Goal: Transaction & Acquisition: Purchase product/service

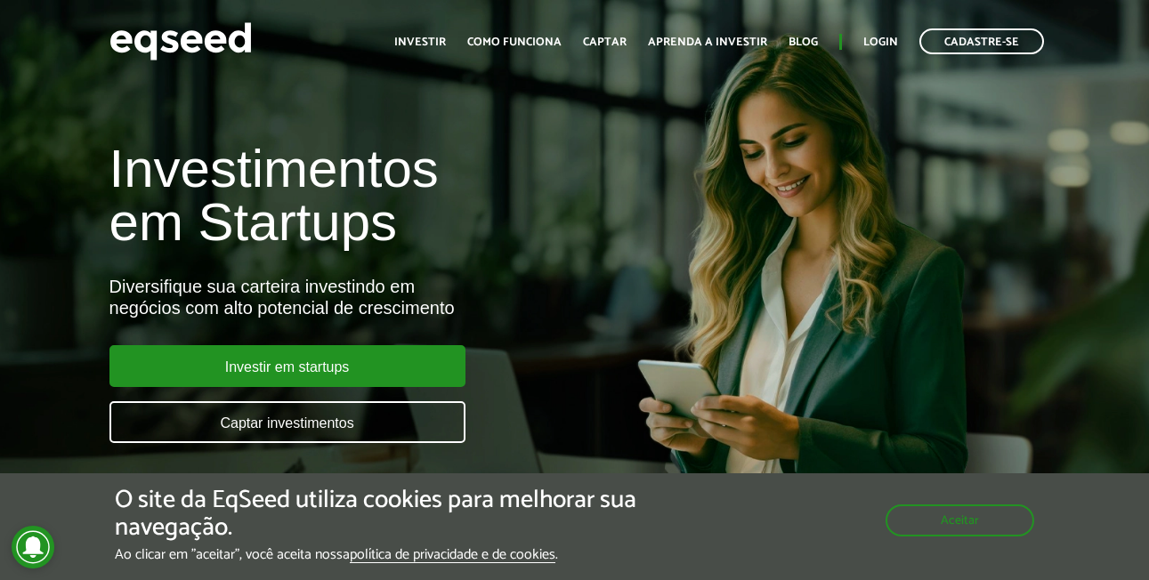
click at [1058, 274] on div "Investimentos em Startups Diversifique sua carteira investindo em negócios com …" at bounding box center [574, 282] width 1149 height 351
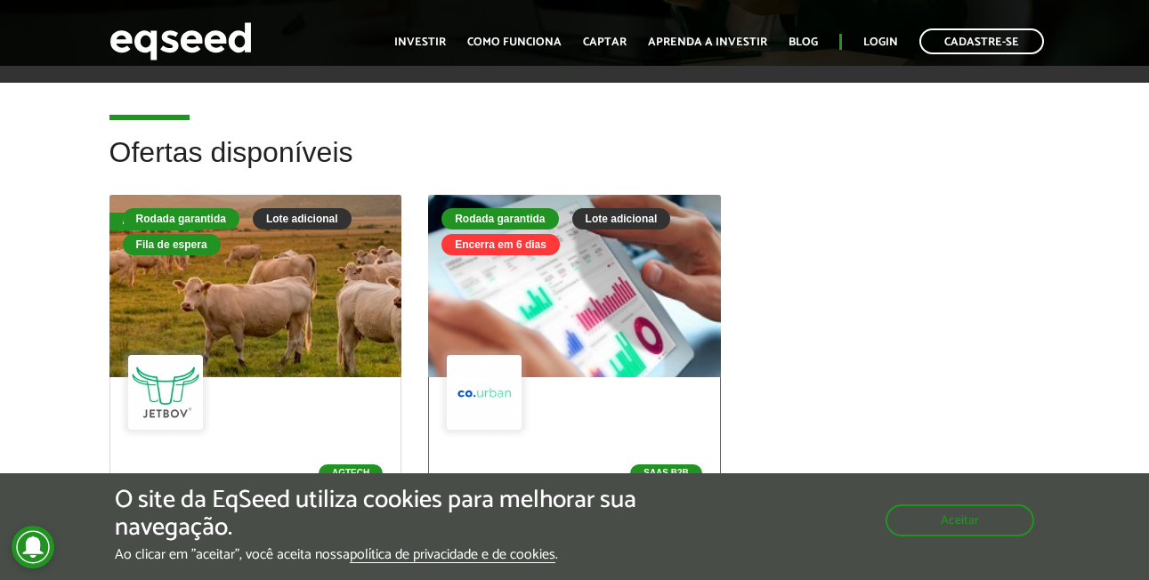
scroll to position [623, 0]
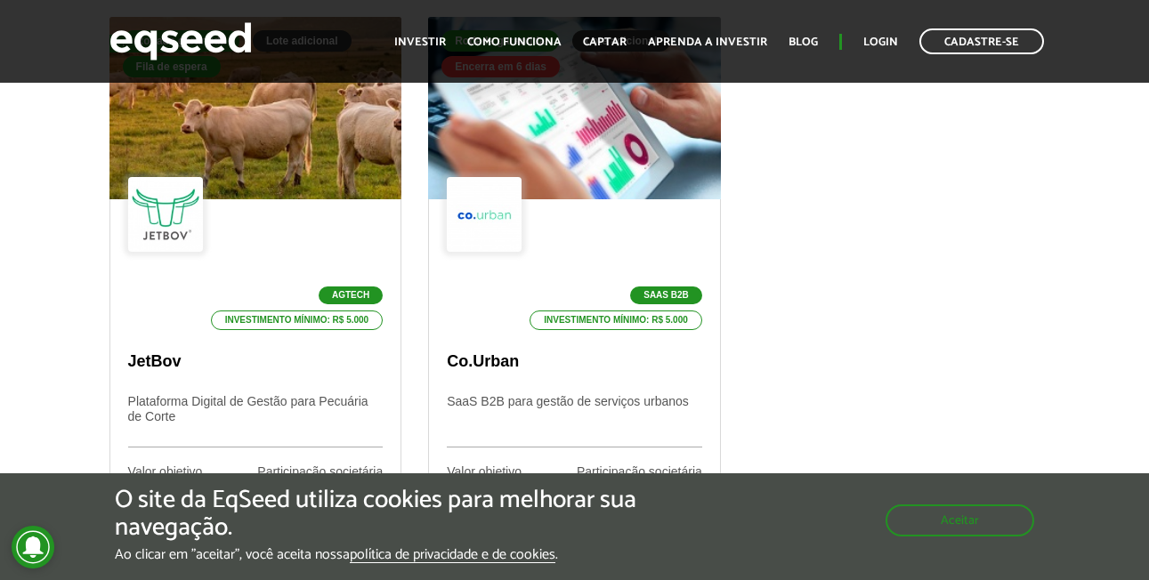
click at [940, 500] on div "Aceitar" at bounding box center [959, 512] width 149 height 50
click at [923, 504] on button "Aceitar" at bounding box center [961, 518] width 145 height 28
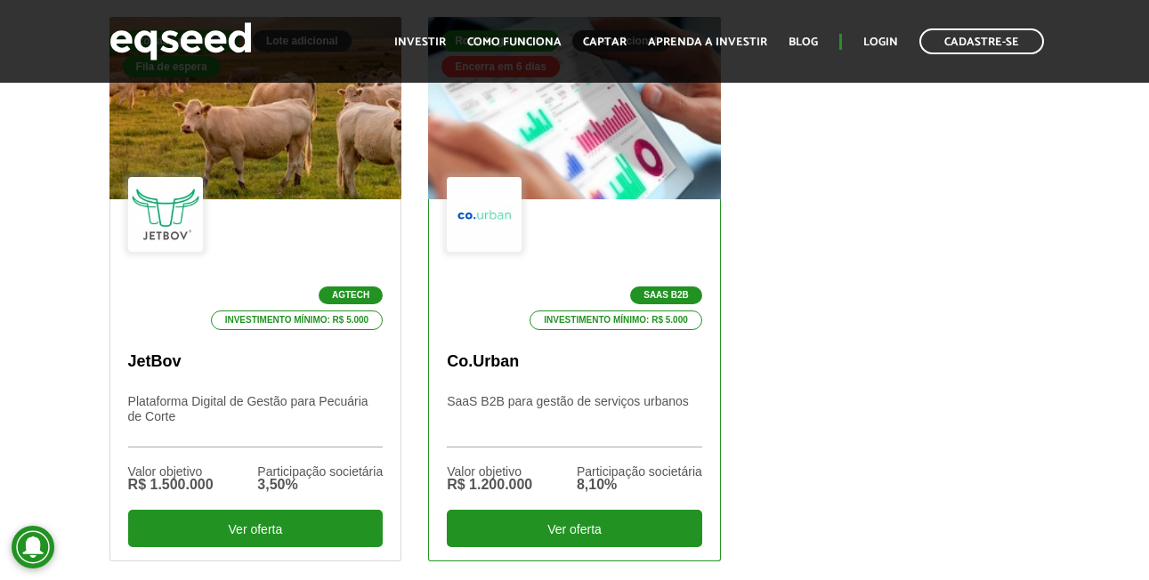
scroll to position [712, 0]
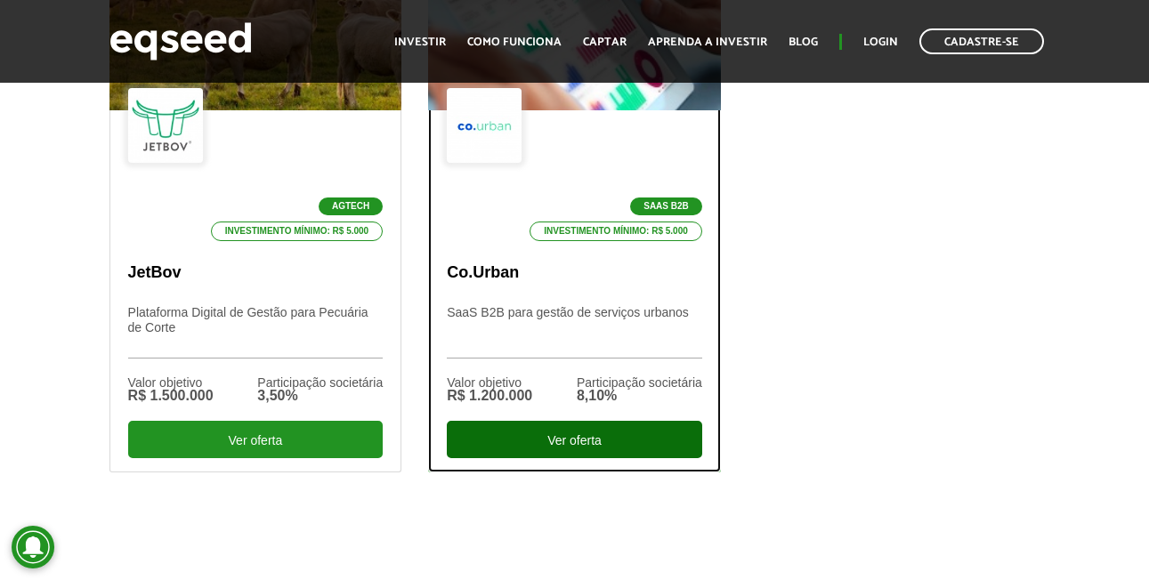
click at [601, 442] on div "Ver oferta" at bounding box center [574, 439] width 255 height 37
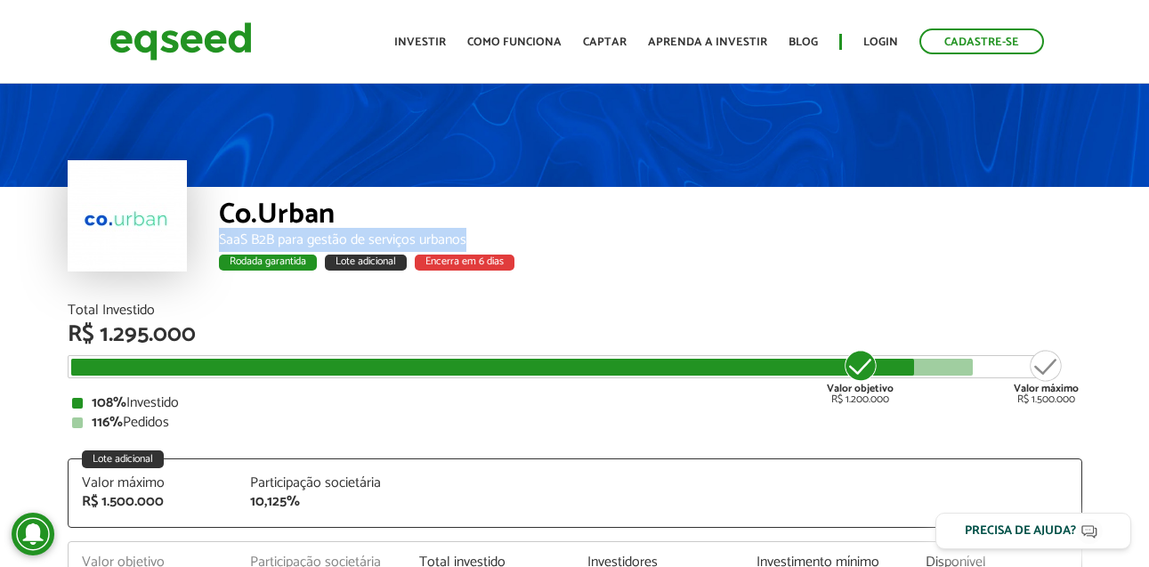
drag, startPoint x: 218, startPoint y: 238, endPoint x: 544, endPoint y: 242, distance: 325.7
click at [544, 242] on div "SaaS B2B para gestão de serviços urbanos" at bounding box center [650, 240] width 863 height 14
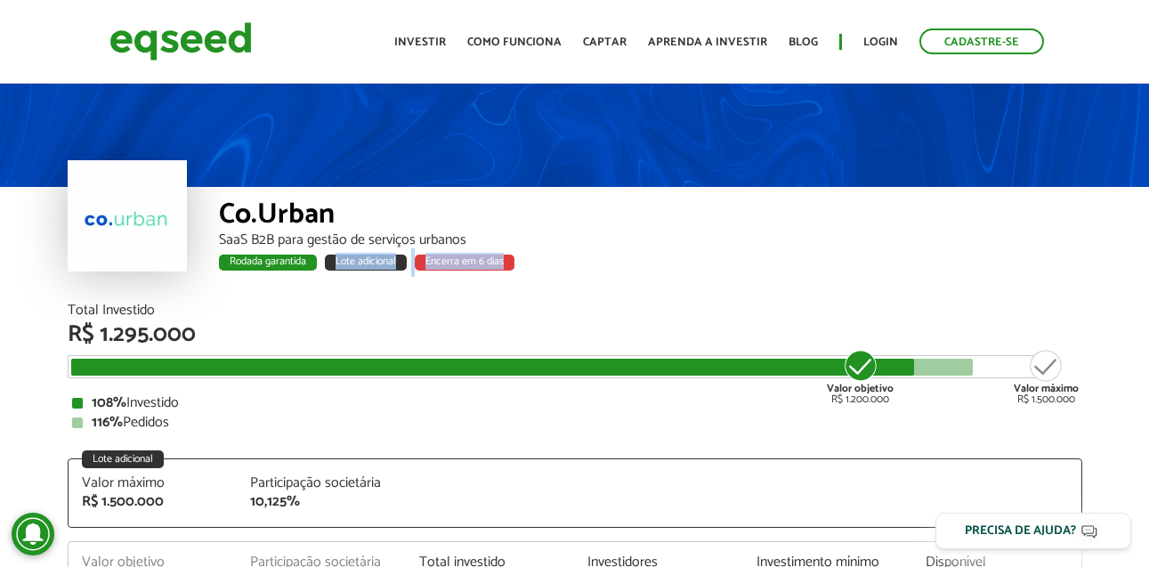
drag, startPoint x: 329, startPoint y: 258, endPoint x: 523, endPoint y: 257, distance: 194.0
click at [523, 257] on div "Rodada garantida Lote adicional Encerra em 6 dias" at bounding box center [650, 265] width 863 height 23
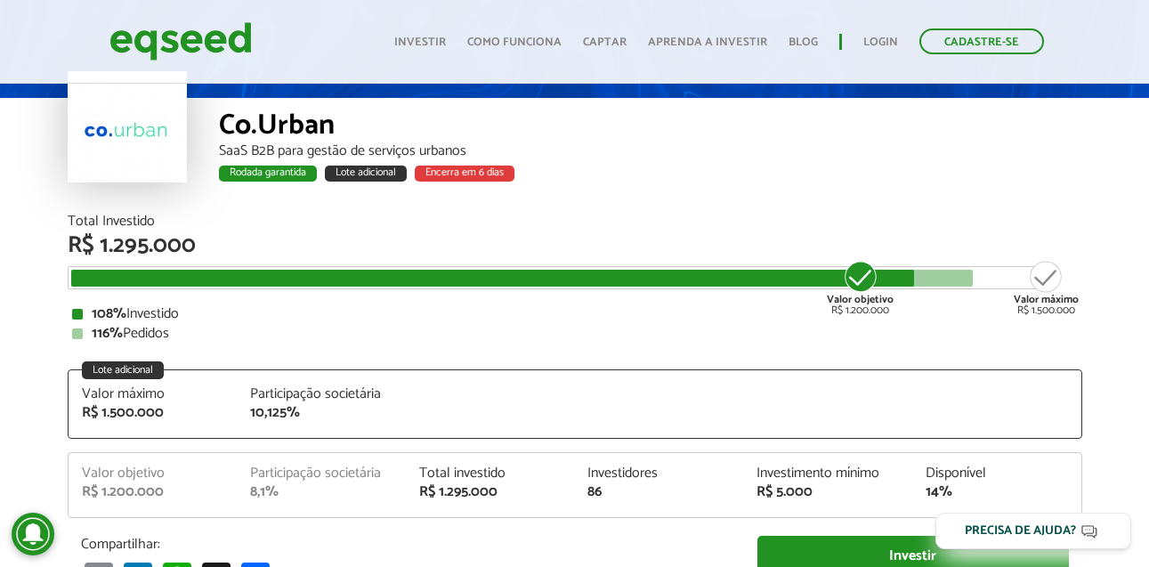
drag, startPoint x: 190, startPoint y: 306, endPoint x: 75, endPoint y: 308, distance: 115.7
click at [75, 308] on div "108% Investido" at bounding box center [574, 314] width 1005 height 14
click at [75, 309] on div at bounding box center [77, 314] width 11 height 11
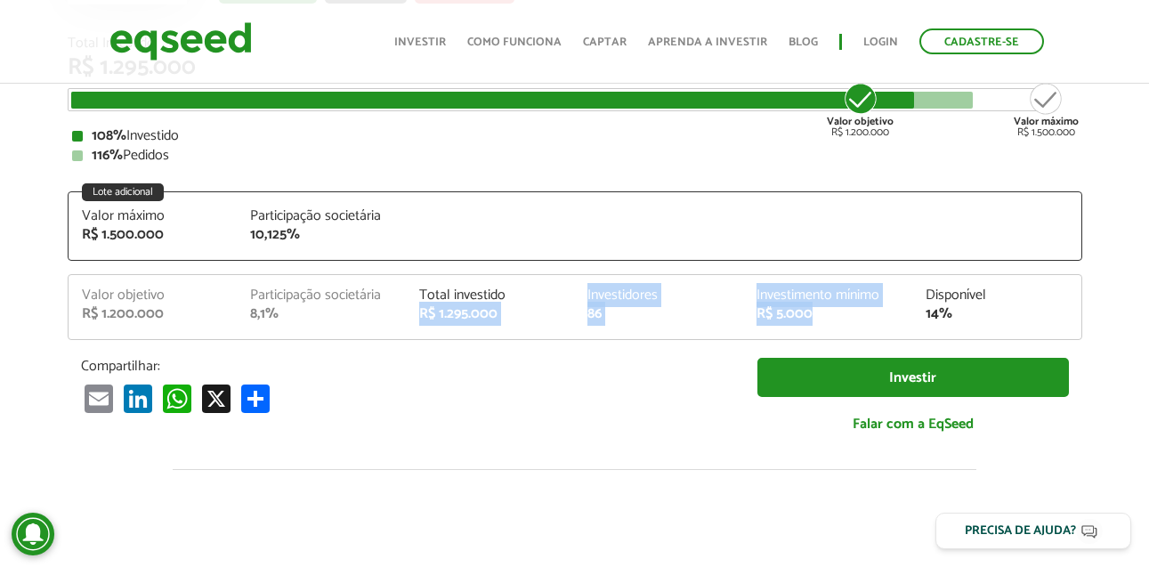
drag, startPoint x: 419, startPoint y: 311, endPoint x: 821, endPoint y: 307, distance: 402.2
click at [821, 307] on div "Valor objetivo R$ 1.200.000 Participação societária 8,1% Total investido R$ 1.2…" at bounding box center [575, 313] width 1013 height 51
click at [821, 307] on div "R$ 5.000" at bounding box center [827, 314] width 142 height 14
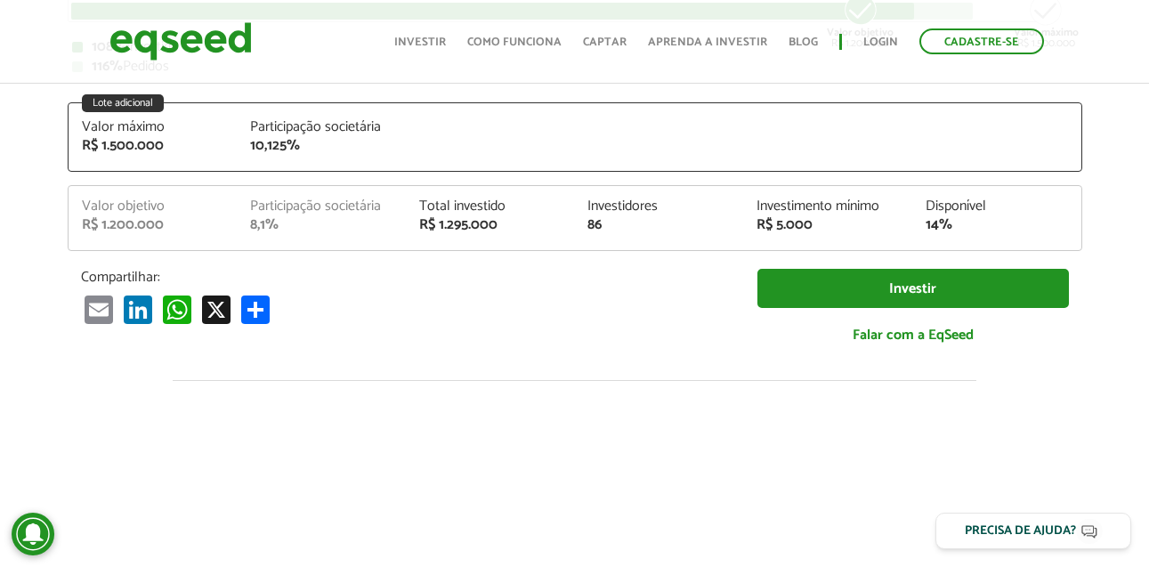
scroll to position [0, 0]
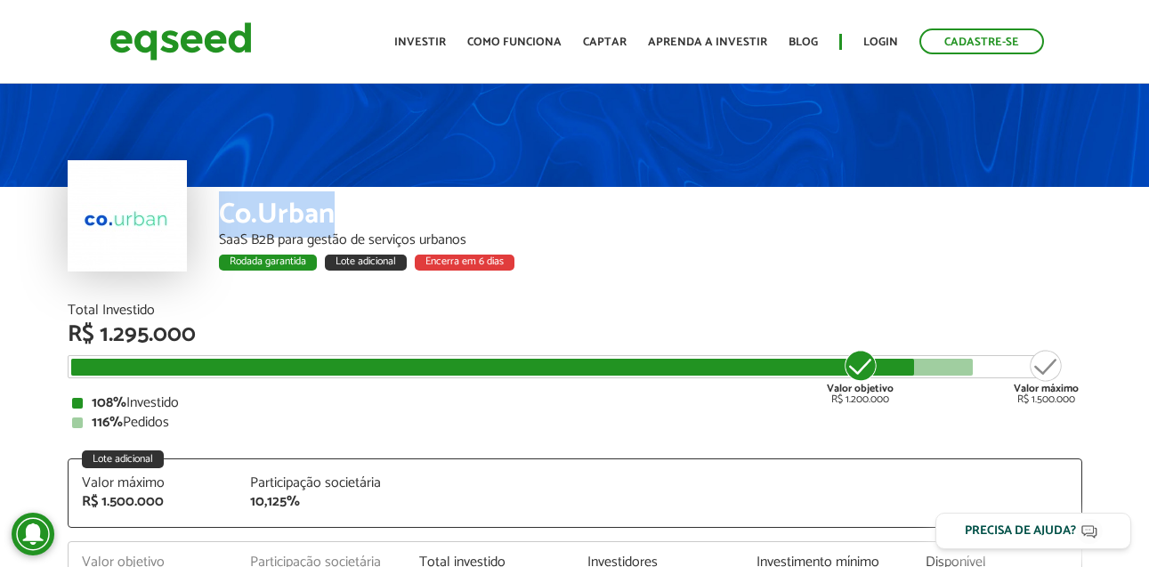
drag, startPoint x: 337, startPoint y: 212, endPoint x: 219, endPoint y: 214, distance: 118.3
click at [219, 214] on div "Co.Urban" at bounding box center [650, 216] width 863 height 33
copy div "Co.Urban"
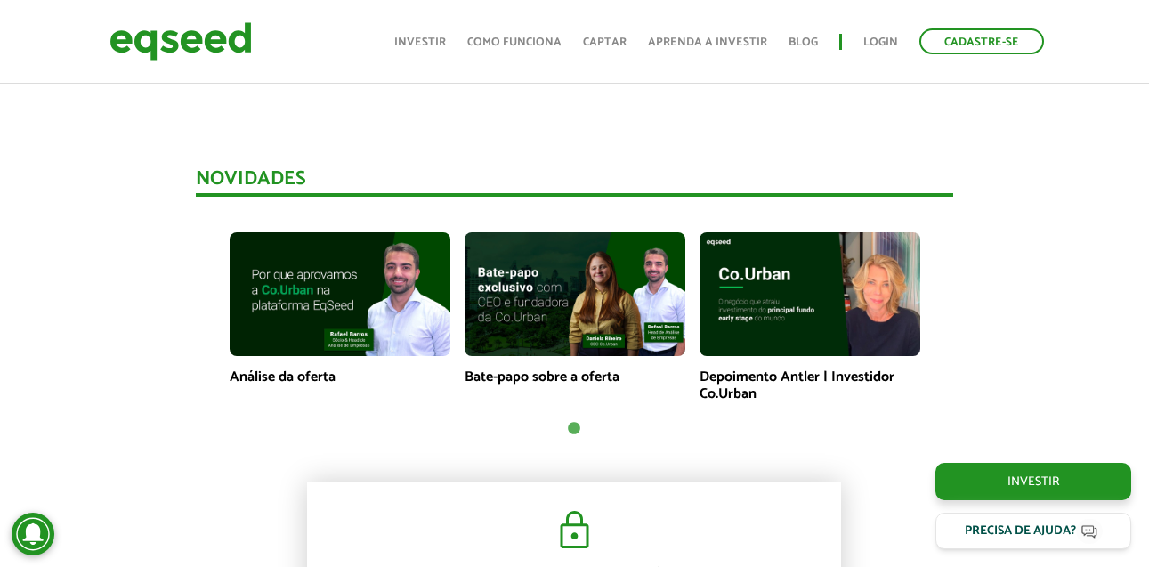
scroll to position [712, 0]
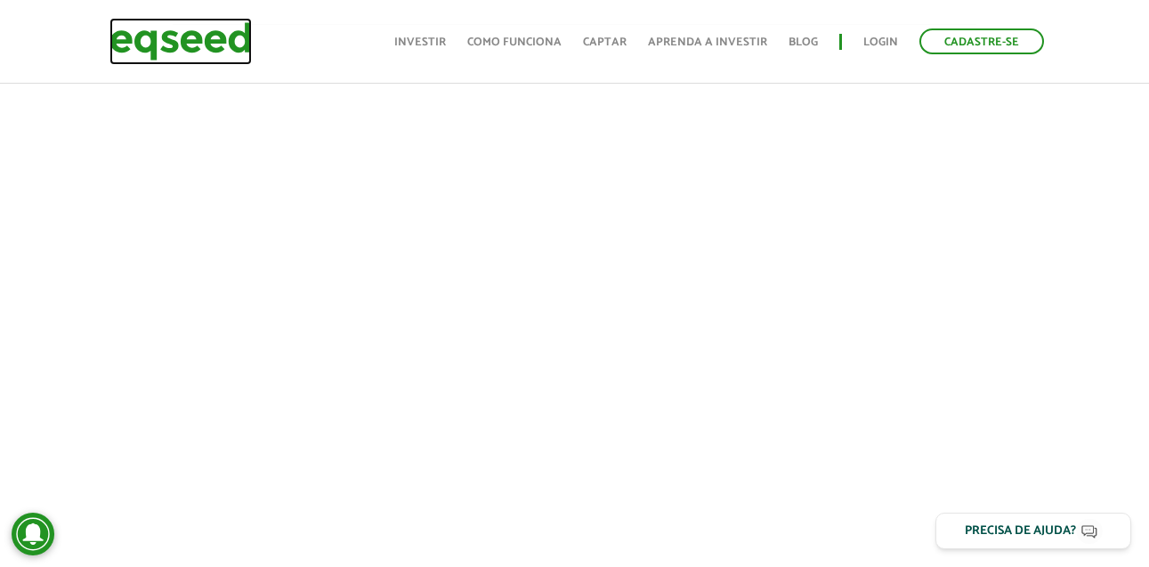
click at [147, 39] on img at bounding box center [180, 41] width 142 height 47
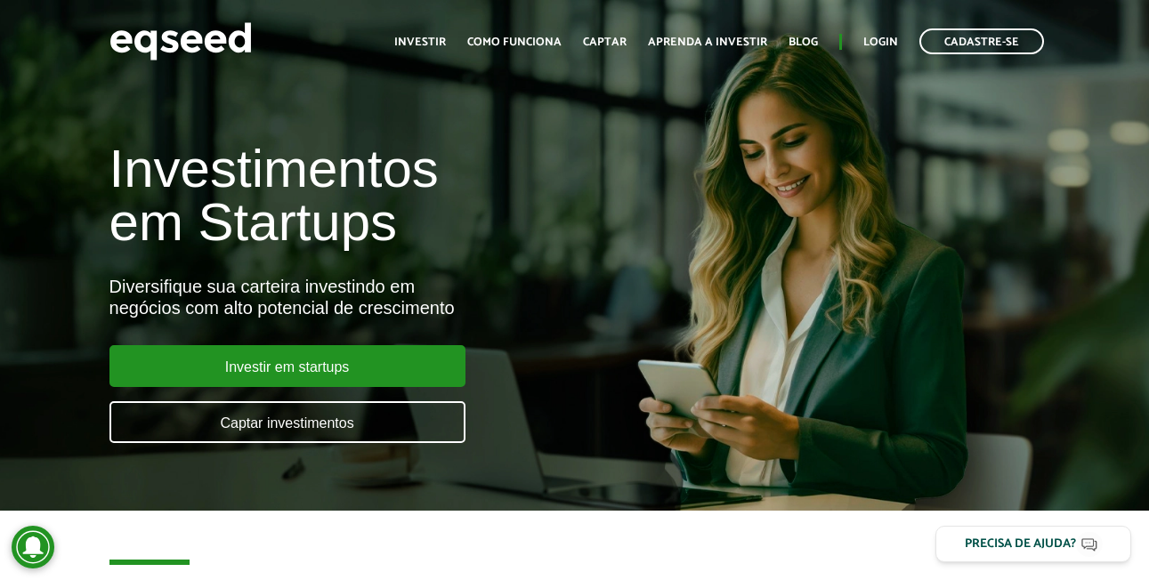
click at [1004, 136] on div "Investimentos em Startups Diversifique sua carteira investindo em negócios com …" at bounding box center [574, 282] width 1149 height 351
